Goal: Task Accomplishment & Management: Manage account settings

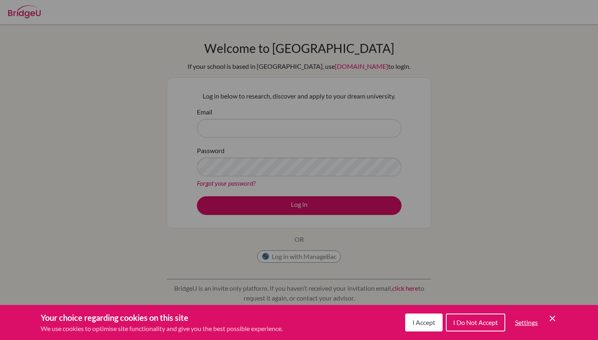
click at [418, 315] on button "I Accept" at bounding box center [423, 322] width 37 height 18
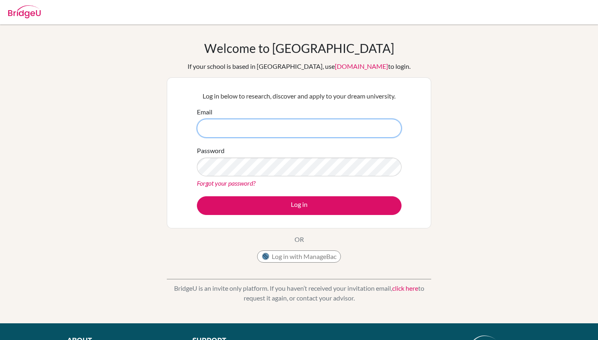
click at [297, 130] on input "Email" at bounding box center [299, 128] width 205 height 19
click at [308, 132] on input "Email" at bounding box center [299, 128] width 205 height 19
click at [308, 131] on input "Email" at bounding box center [299, 128] width 205 height 19
click at [316, 129] on input "Email" at bounding box center [299, 128] width 205 height 19
type input "[EMAIL_ADDRESS][DOMAIN_NAME]"
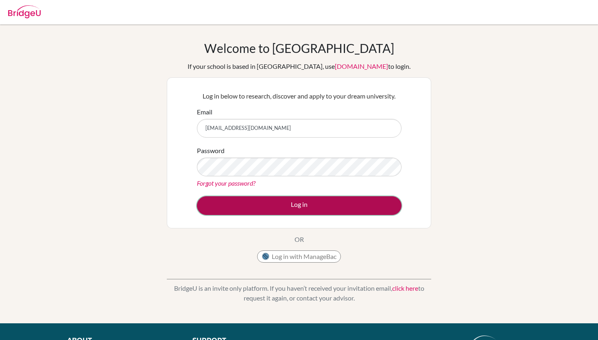
click at [325, 198] on button "Log in" at bounding box center [299, 205] width 205 height 19
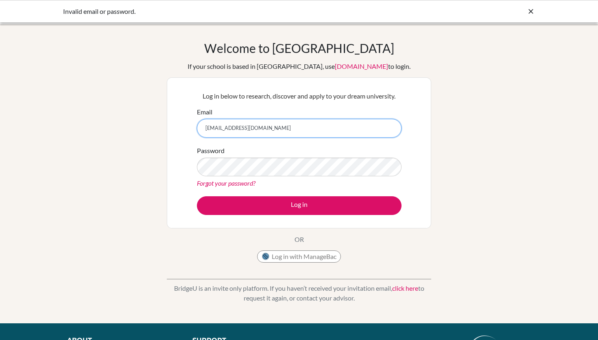
click at [214, 130] on input "[EMAIL_ADDRESS][DOMAIN_NAME]" at bounding box center [299, 128] width 205 height 19
click at [212, 130] on input "[EMAIL_ADDRESS][DOMAIN_NAME]" at bounding box center [299, 128] width 205 height 19
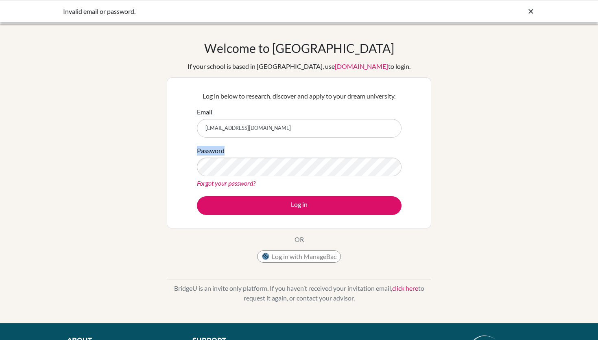
click at [245, 146] on div "Password Forgot your password?" at bounding box center [299, 167] width 205 height 42
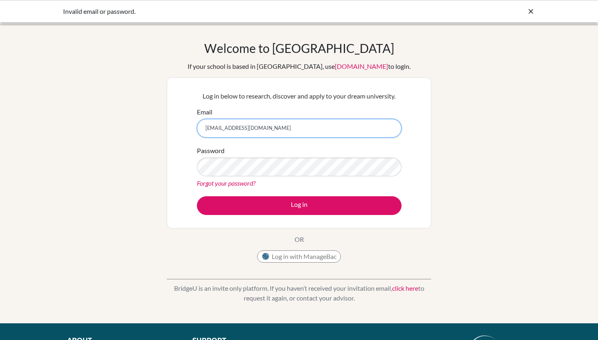
click at [208, 128] on input "[EMAIL_ADDRESS][DOMAIN_NAME]" at bounding box center [299, 128] width 205 height 19
click at [206, 128] on input "[EMAIL_ADDRESS][DOMAIN_NAME]" at bounding box center [299, 128] width 205 height 19
type input "[EMAIL_ADDRESS][DOMAIN_NAME]"
click at [211, 153] on label "Password" at bounding box center [211, 151] width 28 height 10
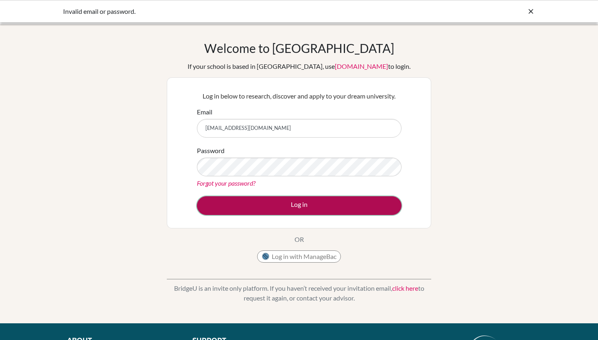
click at [218, 205] on button "Log in" at bounding box center [299, 205] width 205 height 19
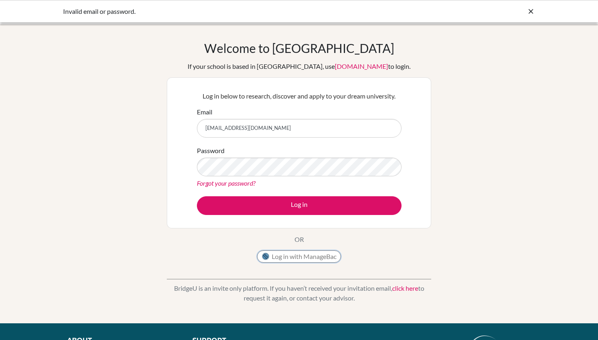
click at [306, 252] on button "Log in with ManageBac" at bounding box center [299, 256] width 84 height 12
